Goal: Navigation & Orientation: Understand site structure

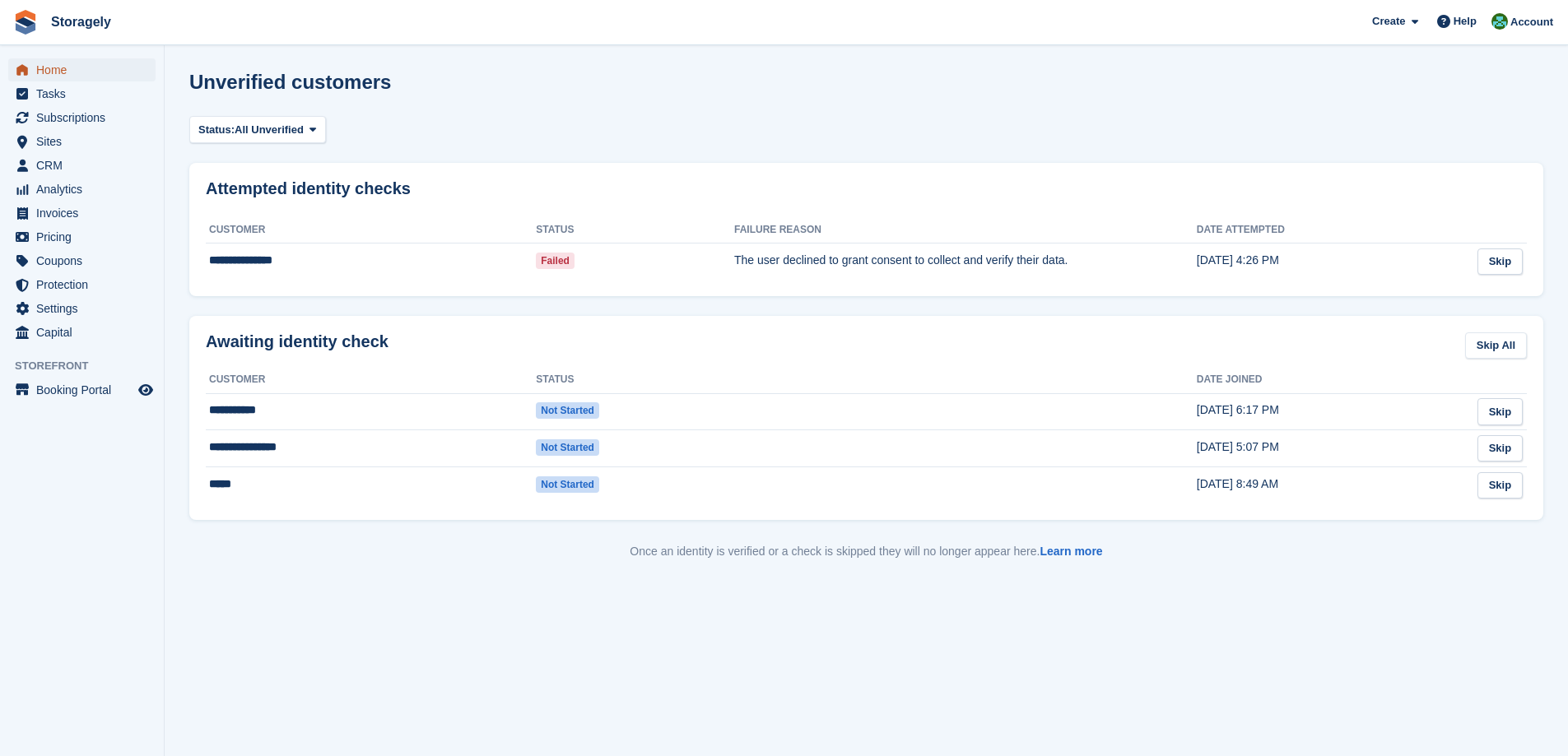
click at [47, 64] on span "Home" at bounding box center [86, 69] width 99 height 23
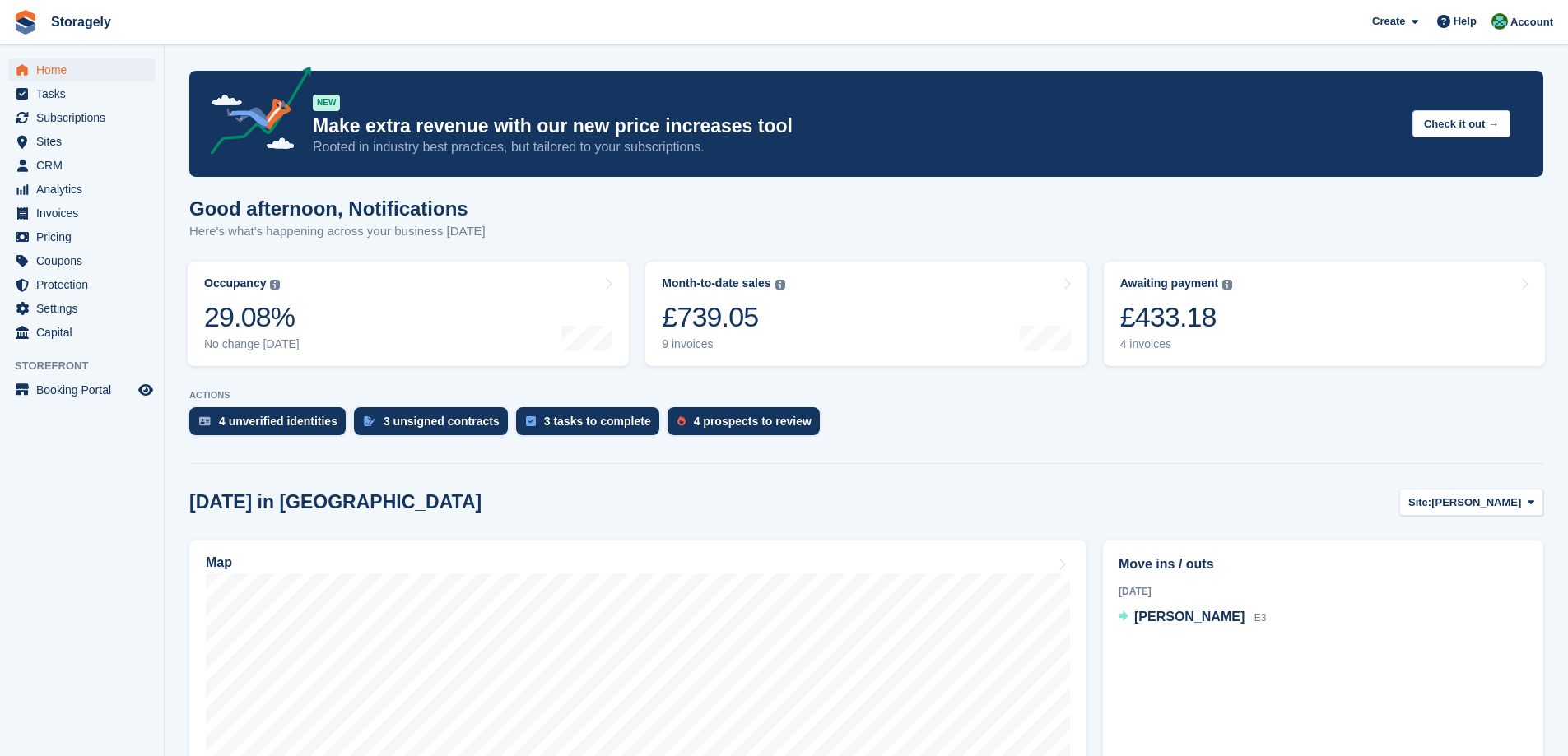
click at [216, 501] on h2 "Today in Dudley" at bounding box center [335, 503] width 292 height 22
drag, startPoint x: 216, startPoint y: 501, endPoint x: 309, endPoint y: 501, distance: 93.0
click at [309, 501] on h2 "[DATE] in [GEOGRAPHIC_DATA]" at bounding box center [335, 503] width 292 height 22
click at [212, 514] on h2 "[DATE] in [GEOGRAPHIC_DATA]" at bounding box center [335, 503] width 292 height 22
click at [218, 507] on h2 "Today in Dudley" at bounding box center [335, 503] width 292 height 22
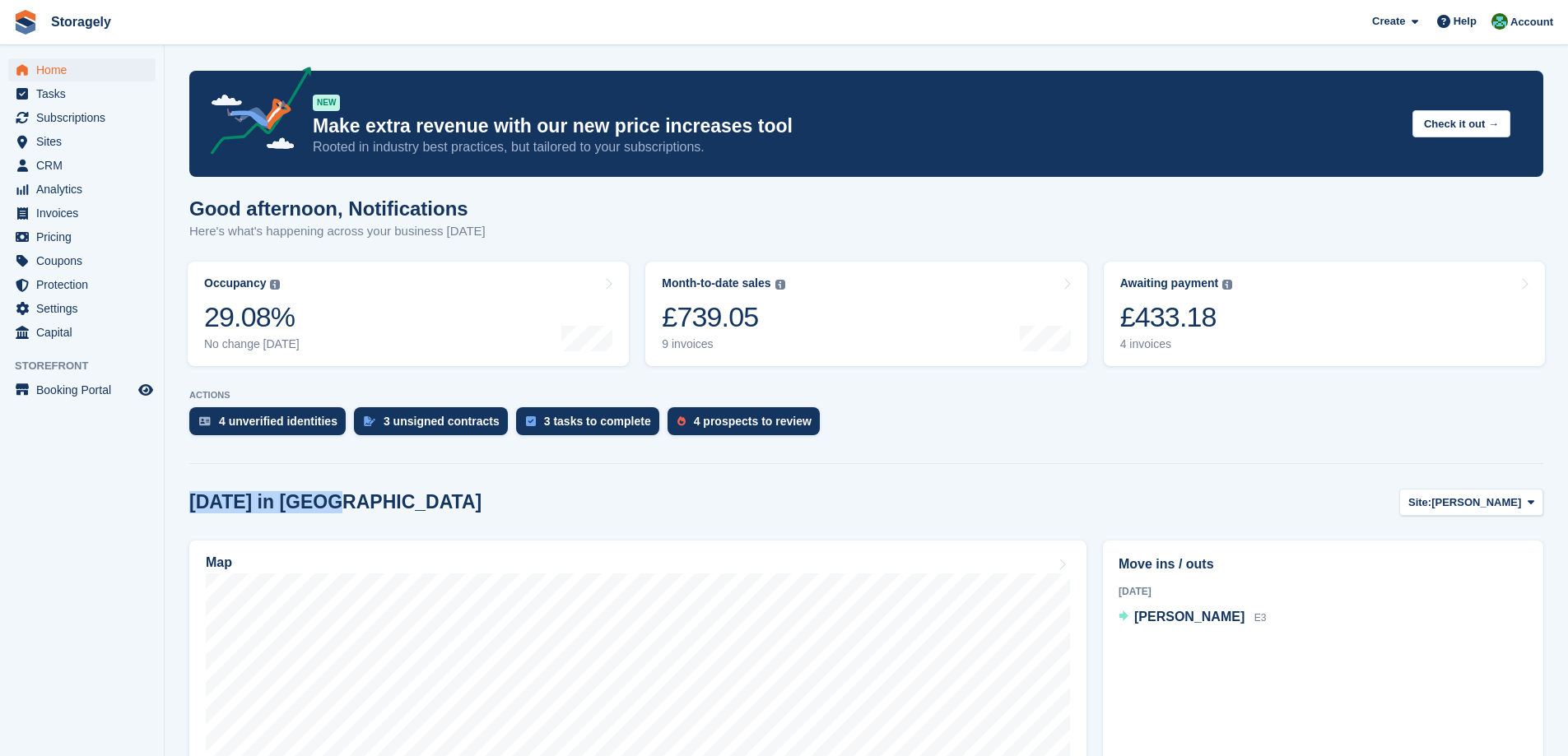
drag, startPoint x: 218, startPoint y: 505, endPoint x: 297, endPoint y: 502, distance: 79.1
click at [297, 502] on h2 "Today in Dudley" at bounding box center [335, 503] width 292 height 22
click at [342, 506] on div "Today in Dudley Site: Dudley Dudley Preston" at bounding box center [866, 502] width 1354 height 27
click at [210, 507] on h2 "Today in Dudley" at bounding box center [335, 503] width 292 height 22
drag, startPoint x: 210, startPoint y: 507, endPoint x: 295, endPoint y: 506, distance: 85.0
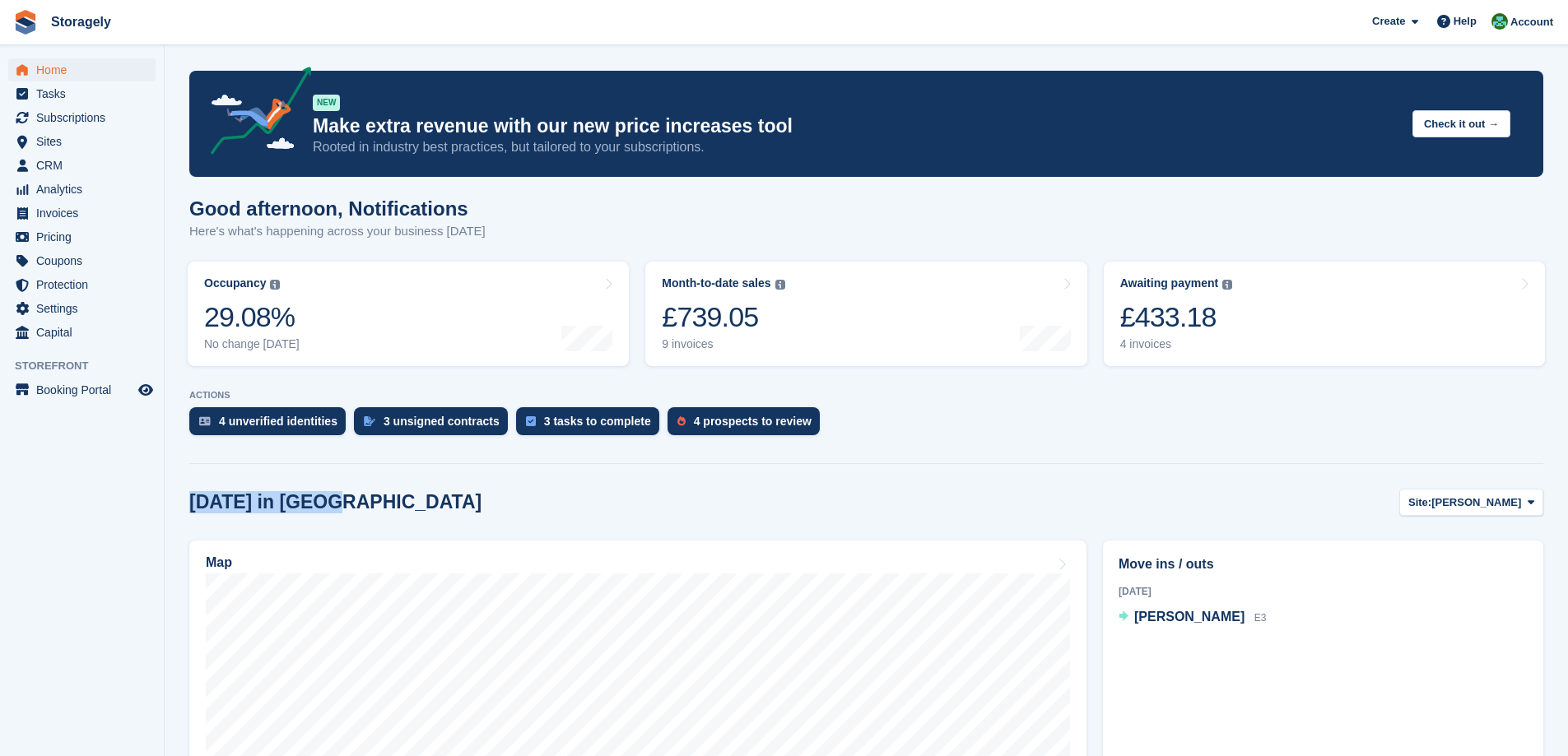
click at [295, 506] on h2 "Today in Dudley" at bounding box center [335, 503] width 292 height 22
click at [306, 505] on h2 "Today in Dudley" at bounding box center [335, 503] width 292 height 22
click at [224, 508] on h2 "Today in Dudley" at bounding box center [335, 503] width 292 height 22
drag, startPoint x: 224, startPoint y: 508, endPoint x: 316, endPoint y: 498, distance: 92.5
click at [316, 498] on h2 "Today in Dudley" at bounding box center [335, 503] width 292 height 22
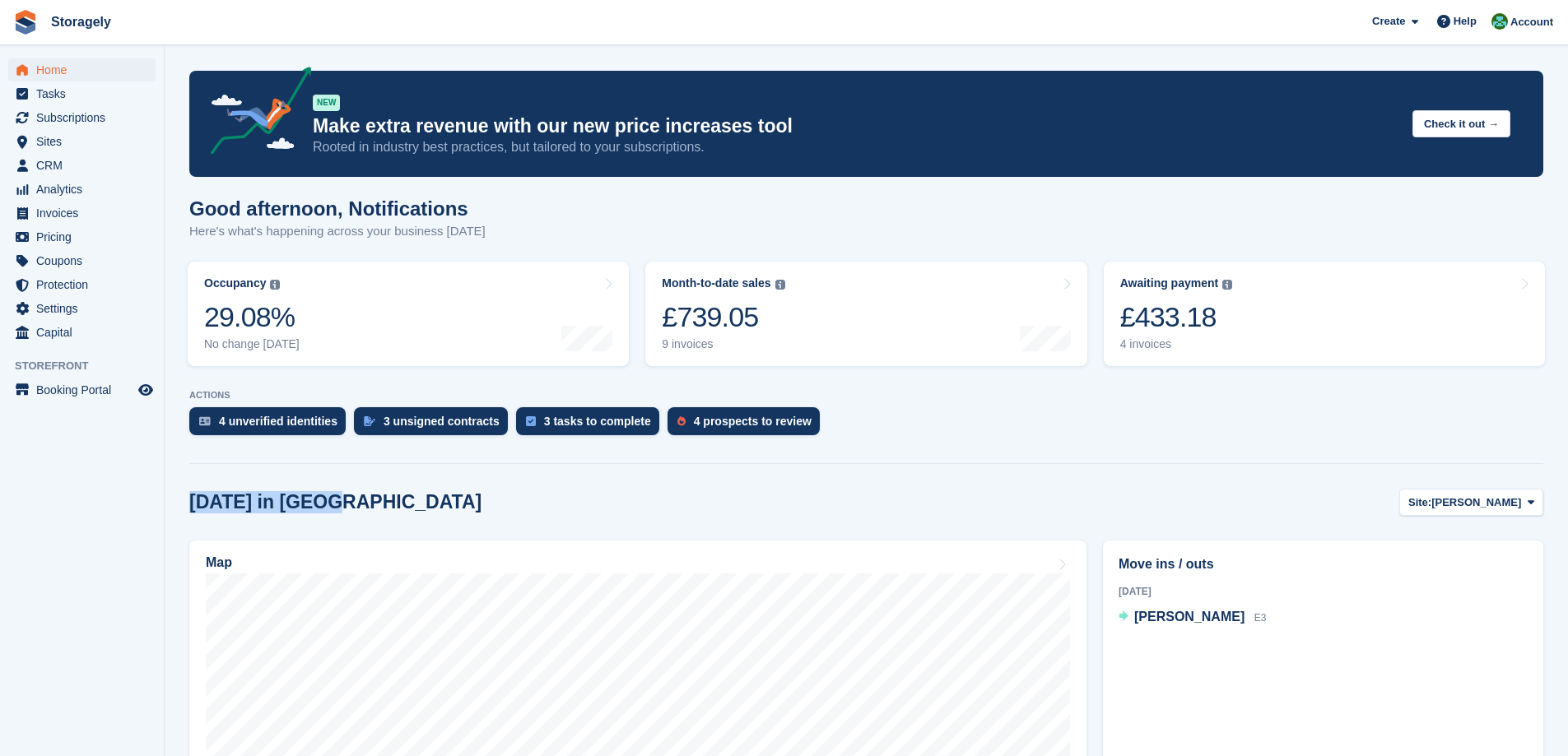
click at [299, 509] on h2 "Today in Dudley" at bounding box center [335, 503] width 292 height 22
click at [64, 140] on span "Sites" at bounding box center [86, 141] width 99 height 23
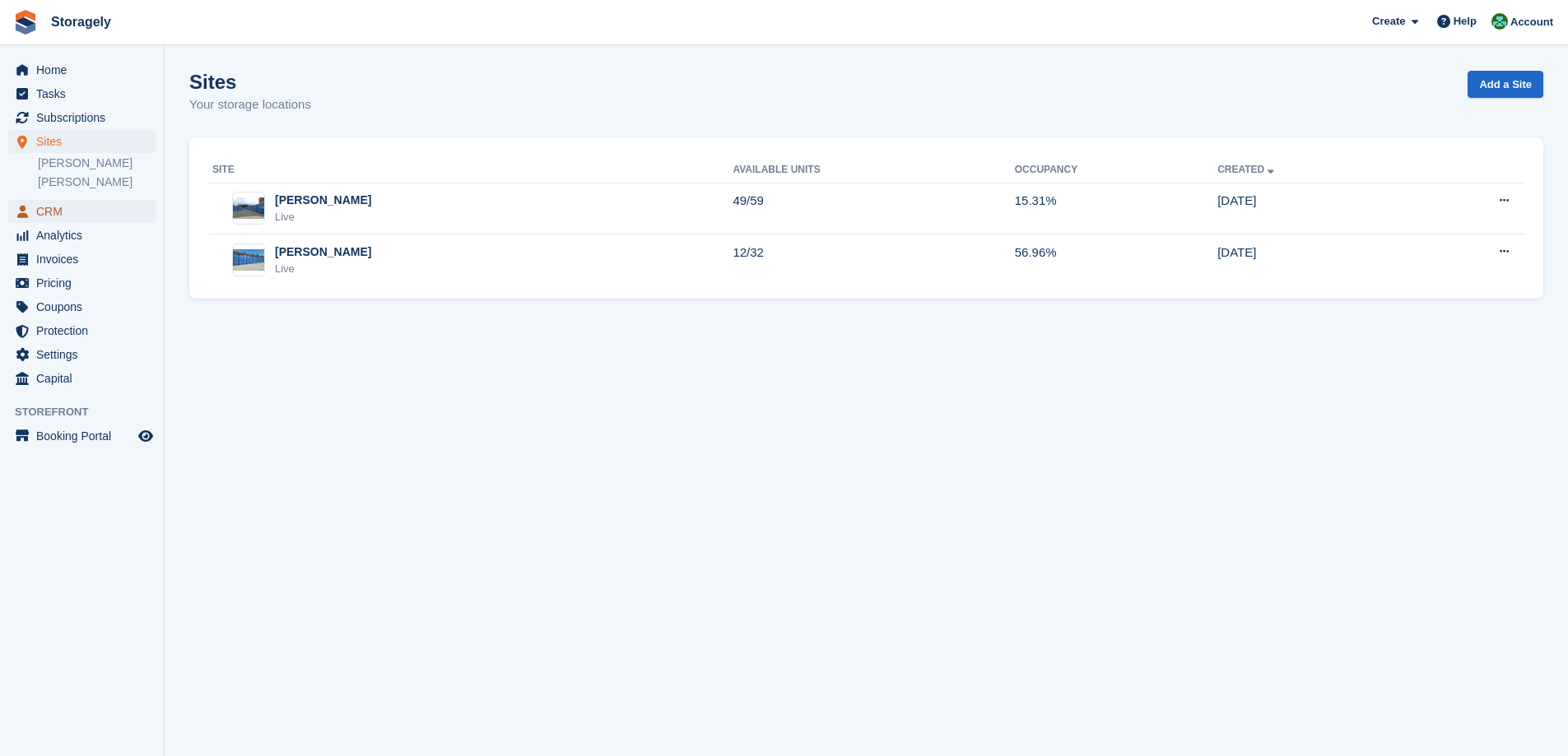
click at [65, 205] on span "CRM" at bounding box center [86, 211] width 99 height 23
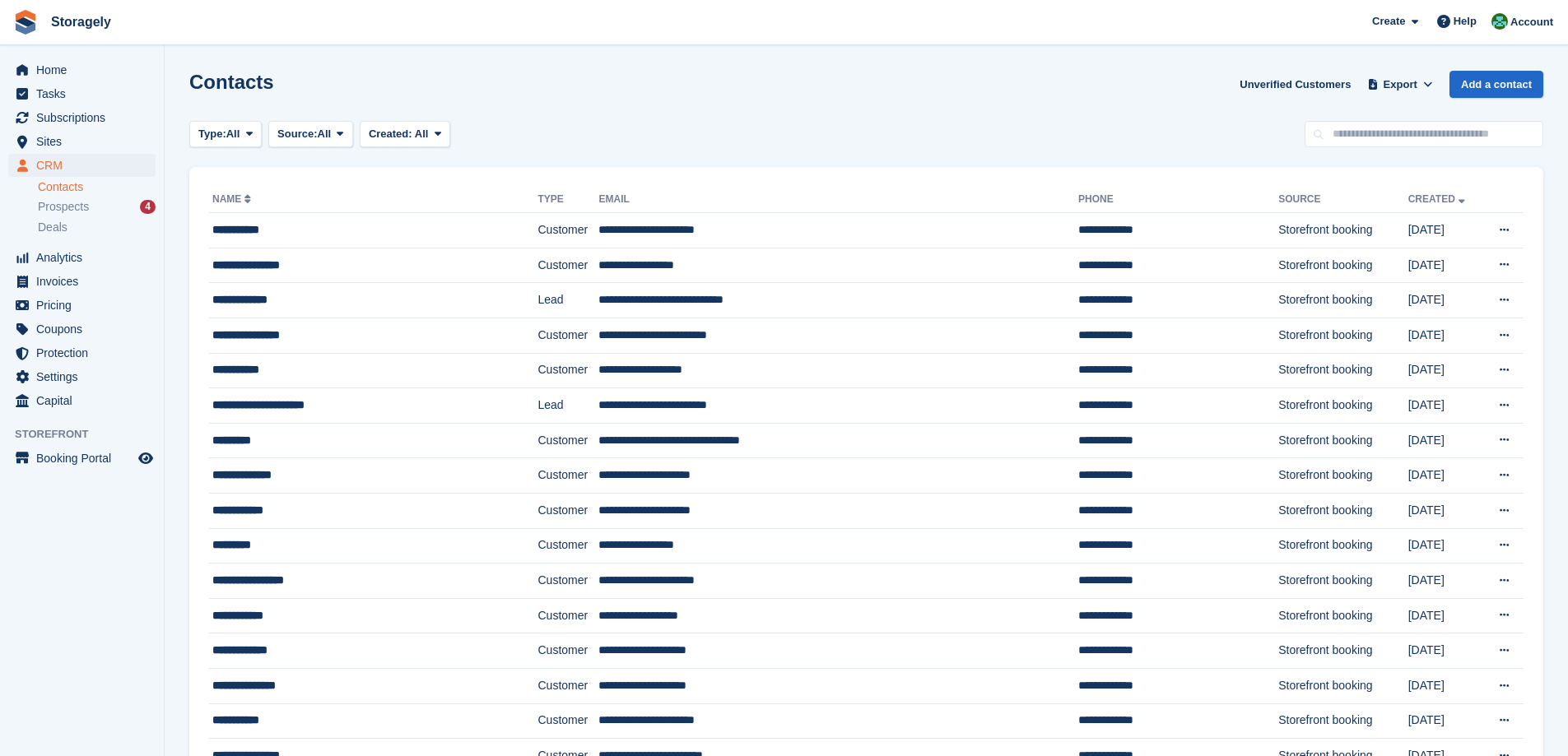
click at [41, 56] on div "Home Tasks Subscriptions Subscriptions Subscriptions Contracts Price increases …" at bounding box center [82, 232] width 164 height 361
click at [42, 63] on span "Home" at bounding box center [86, 69] width 99 height 23
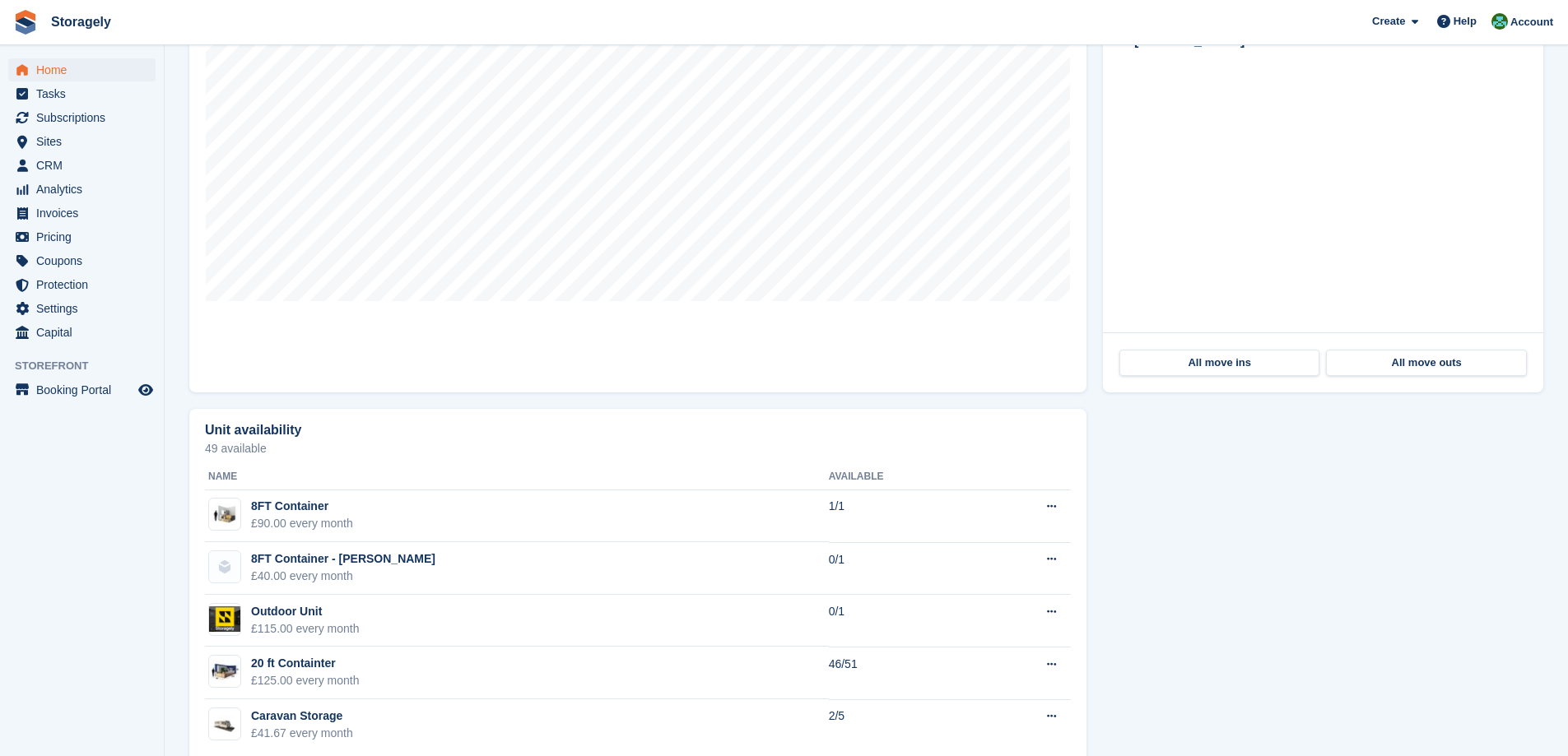
scroll to position [609, 0]
